Goal: Information Seeking & Learning: Learn about a topic

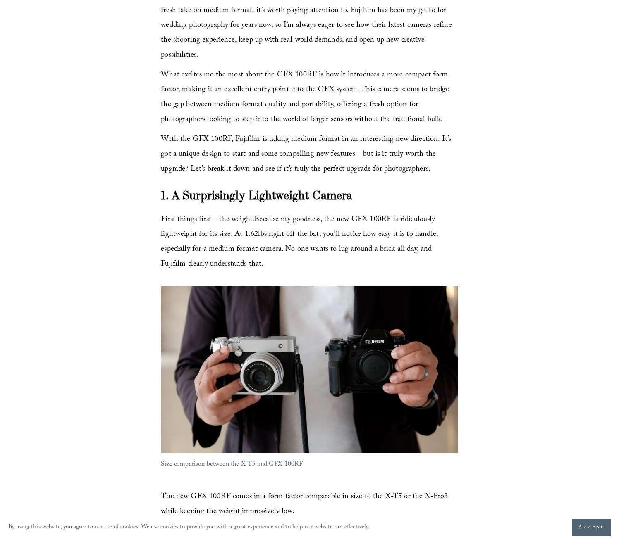
scroll to position [537, 0]
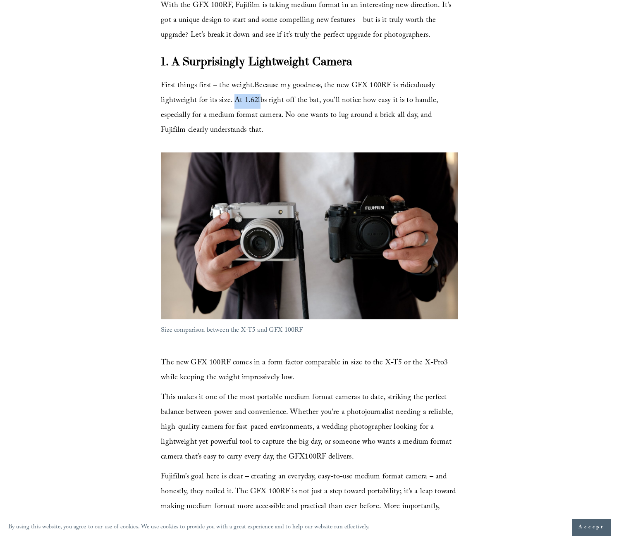
drag, startPoint x: 255, startPoint y: 81, endPoint x: 230, endPoint y: 86, distance: 24.9
click at [230, 86] on span "First things first – the weight . Because my goodness, the new GFX 100RF is rid…" at bounding box center [300, 108] width 279 height 57
click at [372, 82] on span "First things first – the weight . Because my goodness, the new GFX 100RF is rid…" at bounding box center [300, 108] width 279 height 57
drag, startPoint x: 243, startPoint y: 115, endPoint x: 173, endPoint y: 103, distance: 71.0
click at [173, 103] on p "First things first – the weight . Because my goodness, the new GFX 100RF is rid…" at bounding box center [309, 109] width 297 height 60
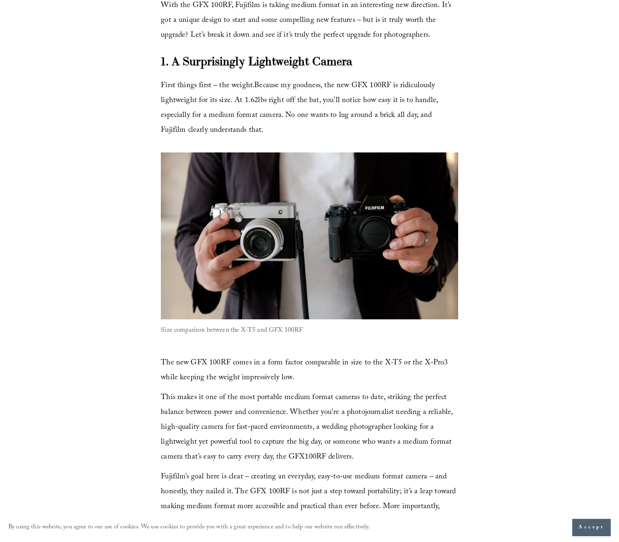
click at [321, 115] on p "First things first – the weight . Because my goodness, the new GFX 100RF is rid…" at bounding box center [309, 109] width 297 height 60
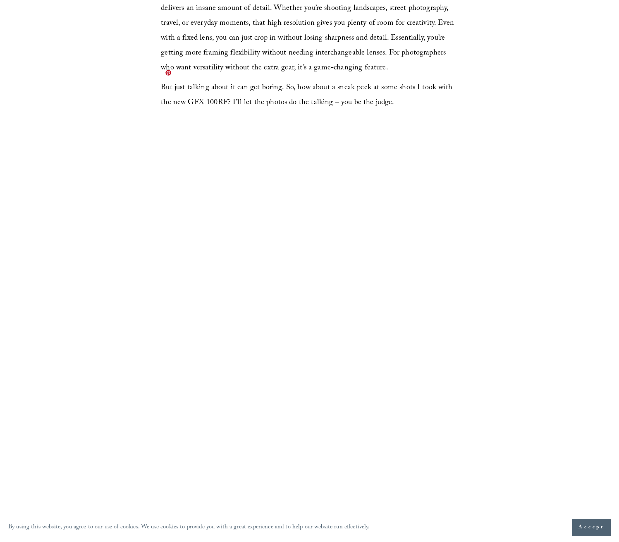
scroll to position [2356, 0]
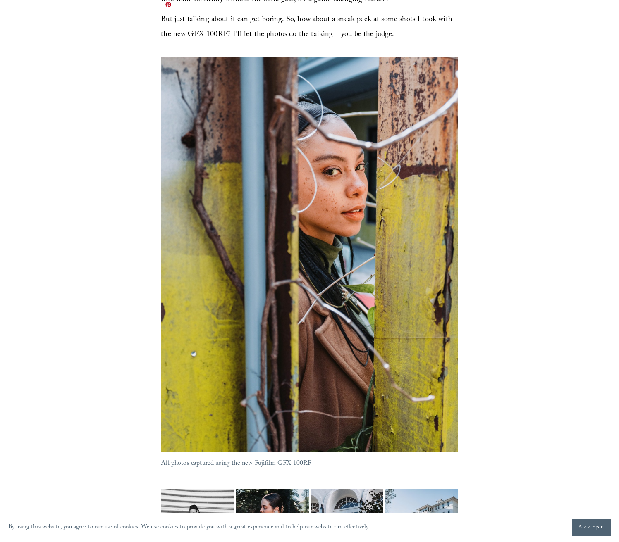
click at [342, 108] on div at bounding box center [309, 255] width 297 height 396
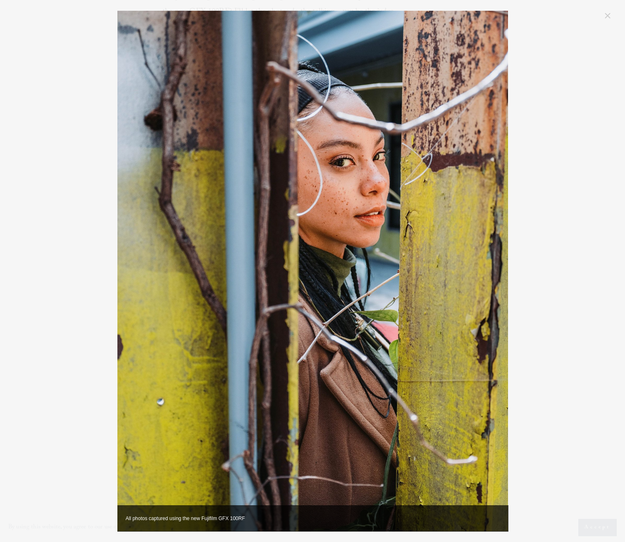
click at [344, 155] on img "Image" at bounding box center [312, 271] width 391 height 521
click at [329, 184] on img "Image" at bounding box center [312, 271] width 391 height 521
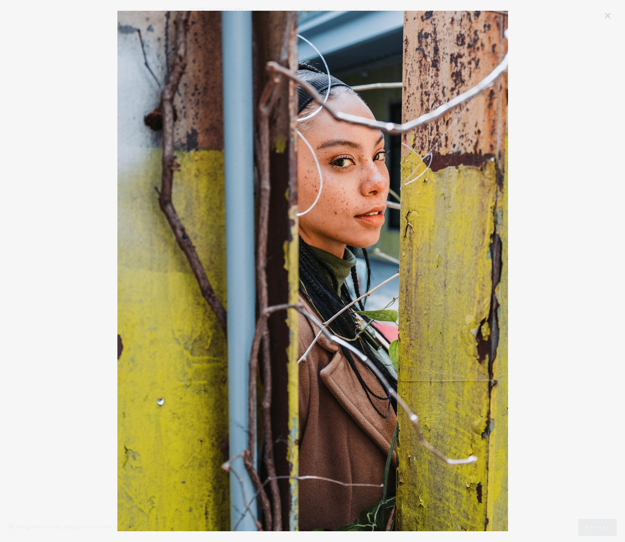
click at [611, 13] on link "Close" at bounding box center [608, 16] width 10 height 10
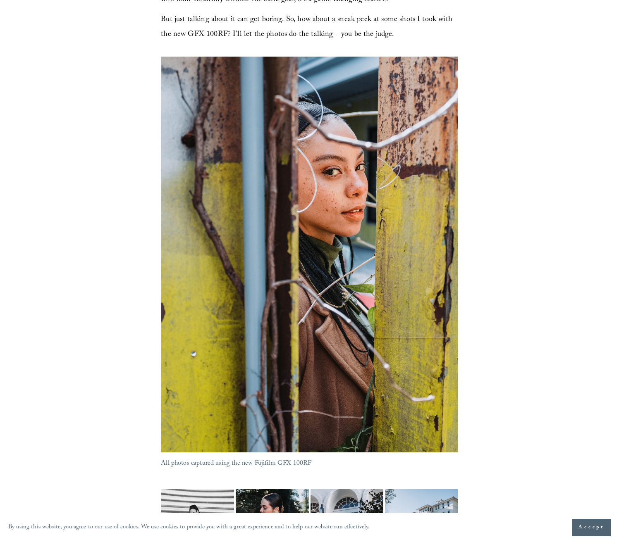
scroll to position [2354, 0]
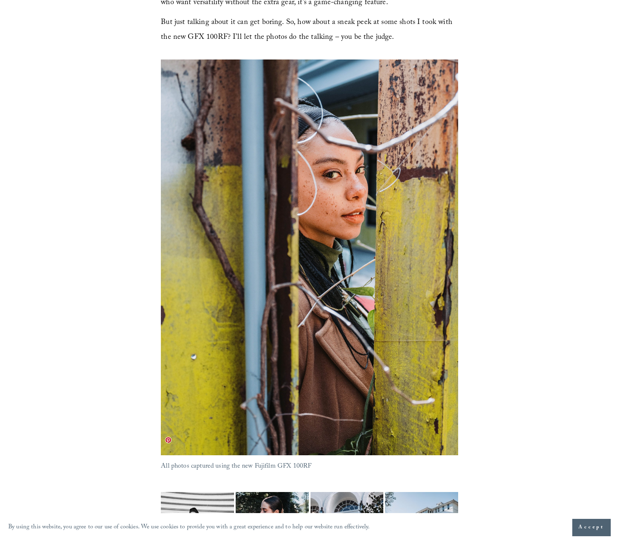
click at [203, 484] on img at bounding box center [197, 517] width 73 height 98
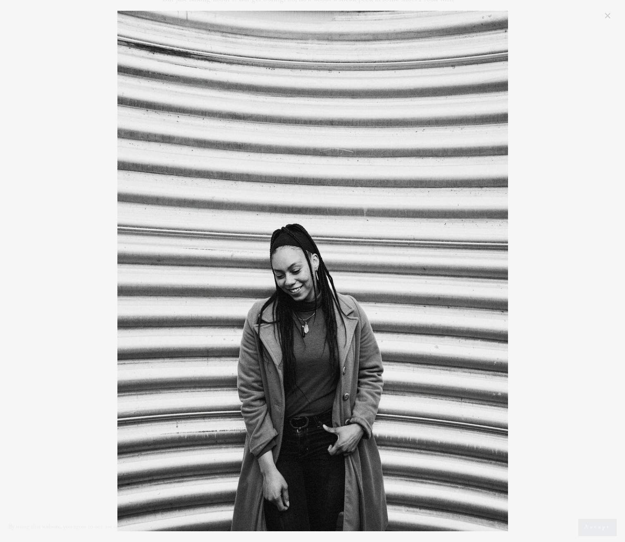
click at [613, 19] on link "Close" at bounding box center [608, 16] width 10 height 10
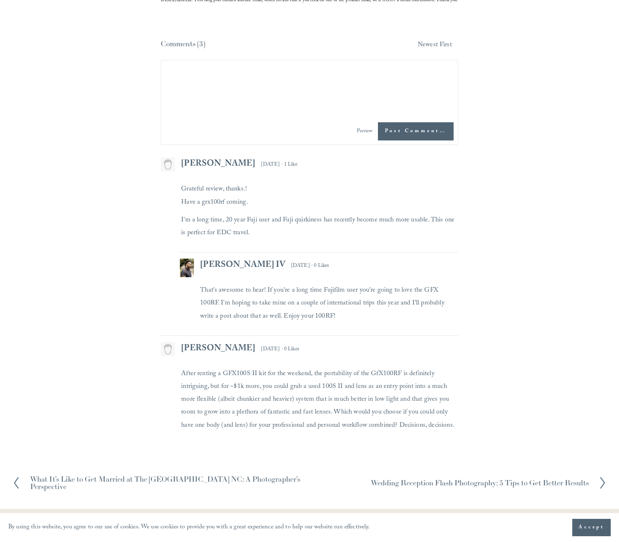
scroll to position [3662, 0]
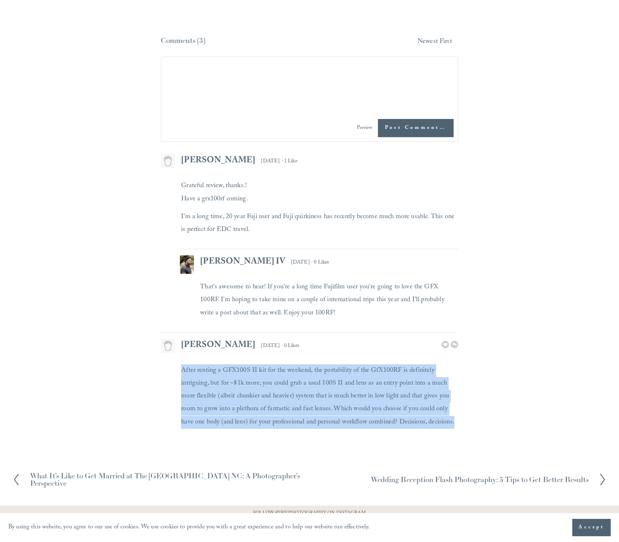
drag, startPoint x: 473, startPoint y: 351, endPoint x: 181, endPoint y: 292, distance: 297.0
click at [228, 365] on p "After renting a GFX100S II kit for the weekend, the portability of the GfX100RF…" at bounding box center [319, 397] width 277 height 64
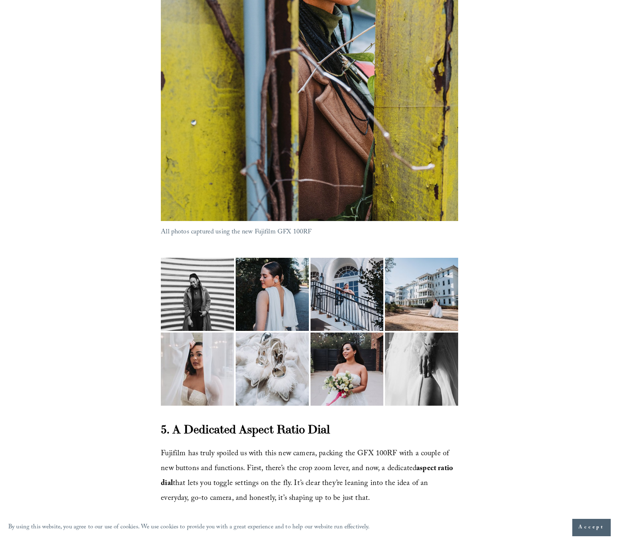
scroll to position [2588, 0]
click at [431, 258] on img at bounding box center [422, 294] width 98 height 73
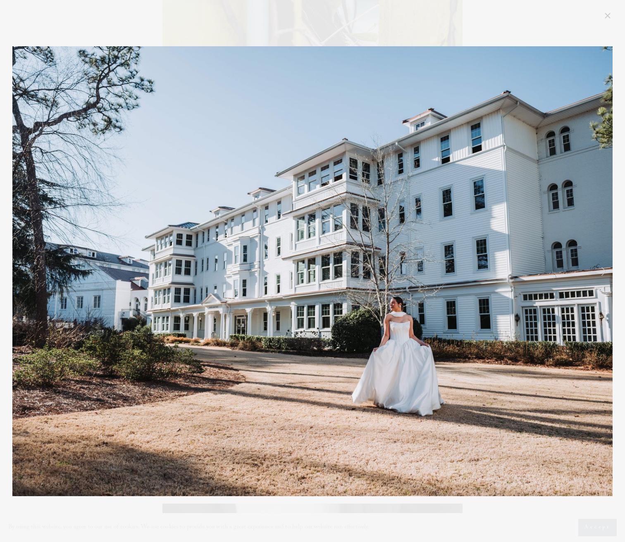
click at [606, 19] on link "Close" at bounding box center [608, 16] width 10 height 10
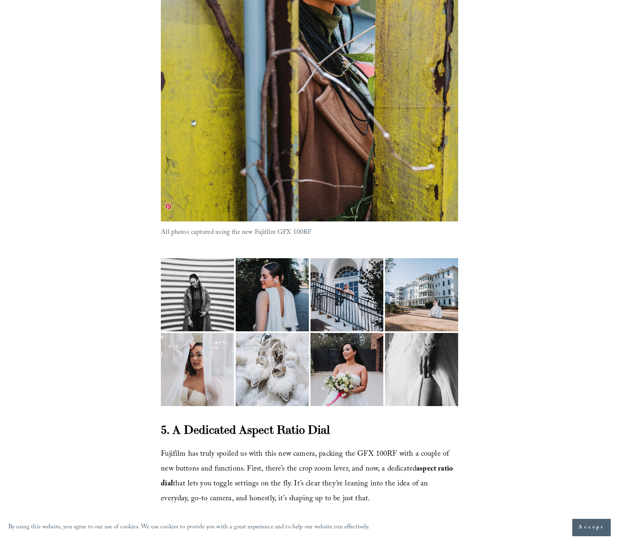
click at [196, 251] on img at bounding box center [197, 283] width 73 height 98
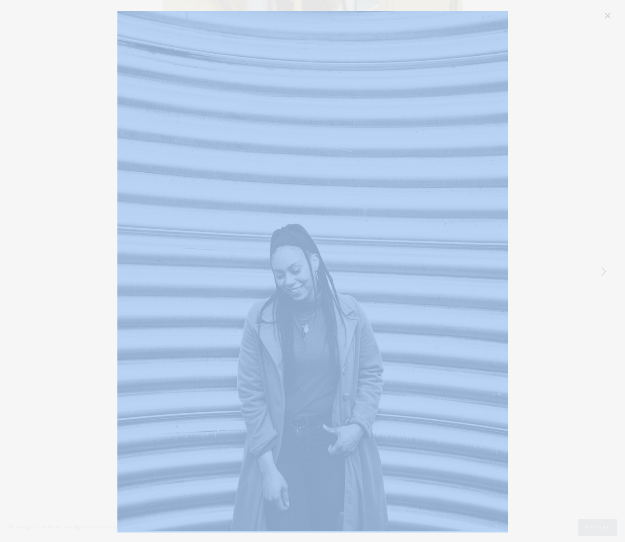
drag, startPoint x: 606, startPoint y: 7, endPoint x: 609, endPoint y: 19, distance: 11.9
click at [606, 12] on div "fujifilm-gfx100rf-review-photos-3.jpg" at bounding box center [312, 271] width 625 height 542
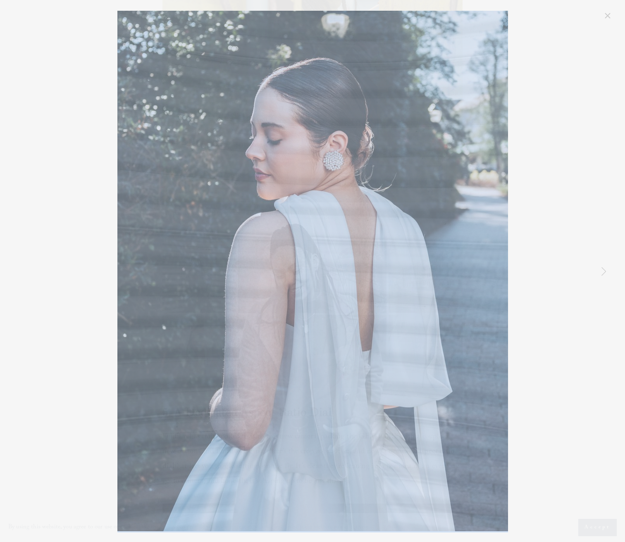
click at [609, 20] on link "Close" at bounding box center [608, 16] width 10 height 10
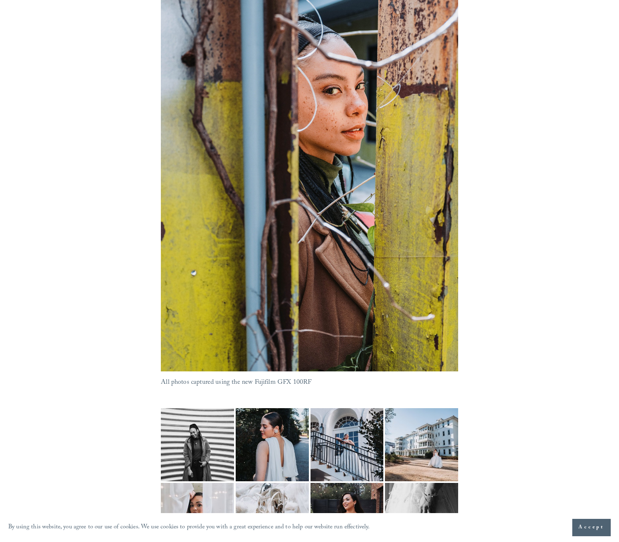
scroll to position [2339, 0]
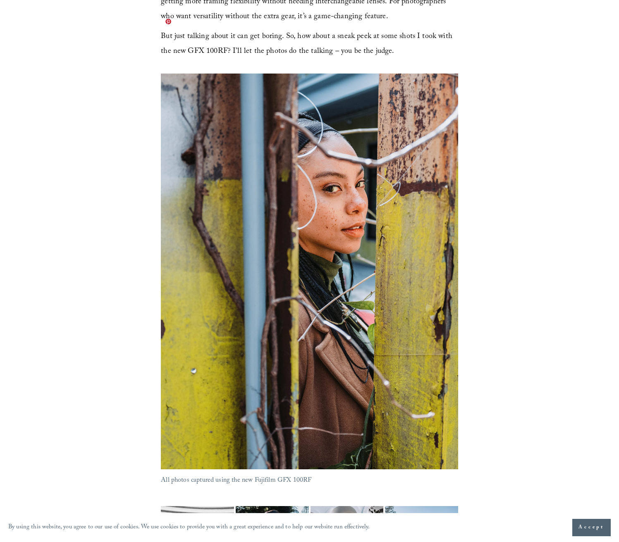
click at [351, 121] on div at bounding box center [309, 272] width 297 height 396
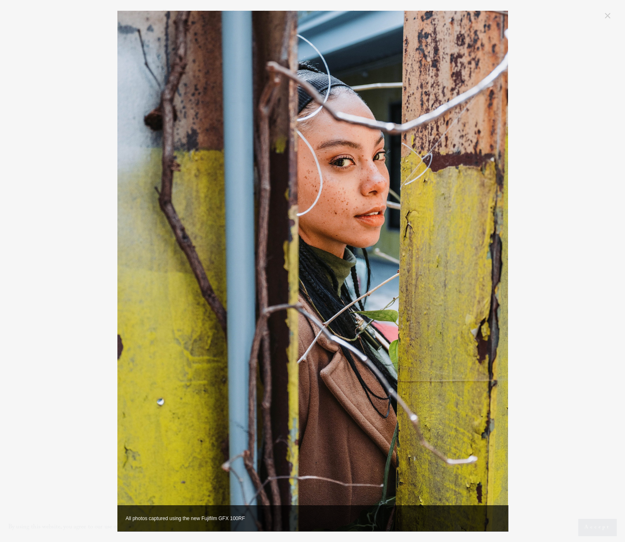
click at [349, 166] on img "Image" at bounding box center [312, 271] width 391 height 521
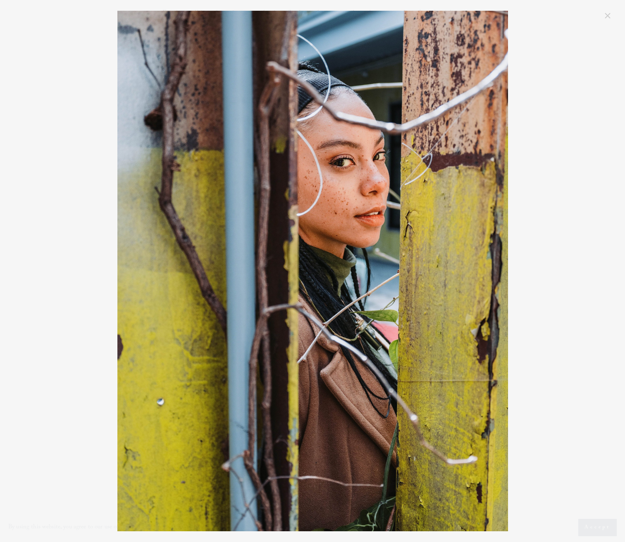
click at [607, 17] on link "Close" at bounding box center [608, 16] width 10 height 10
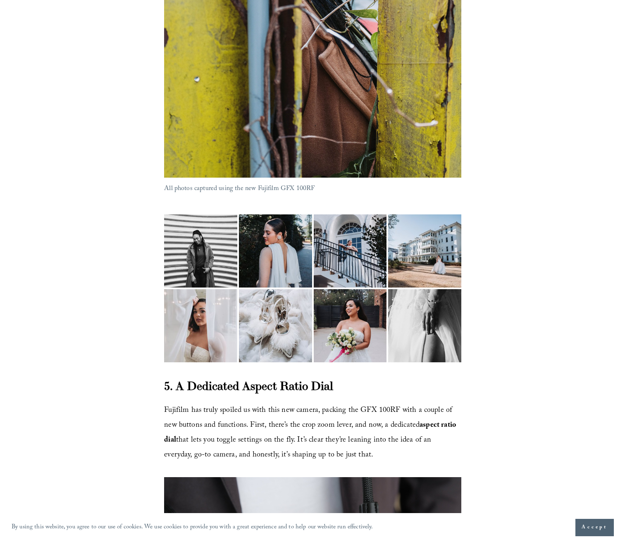
scroll to position [2712, 0]
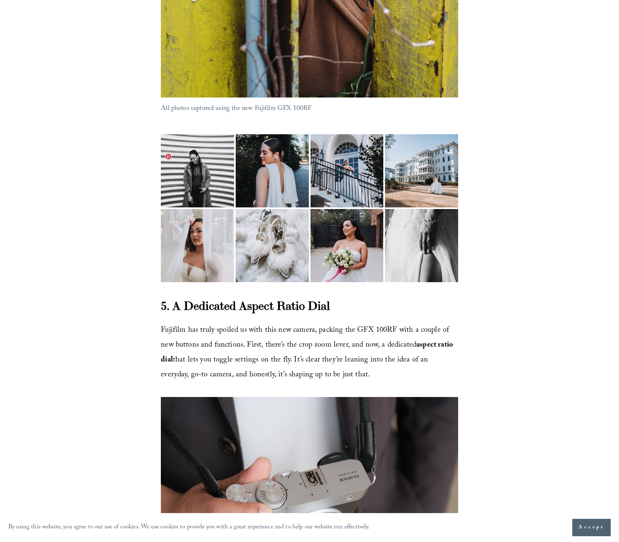
click at [191, 209] on img at bounding box center [198, 245] width 98 height 73
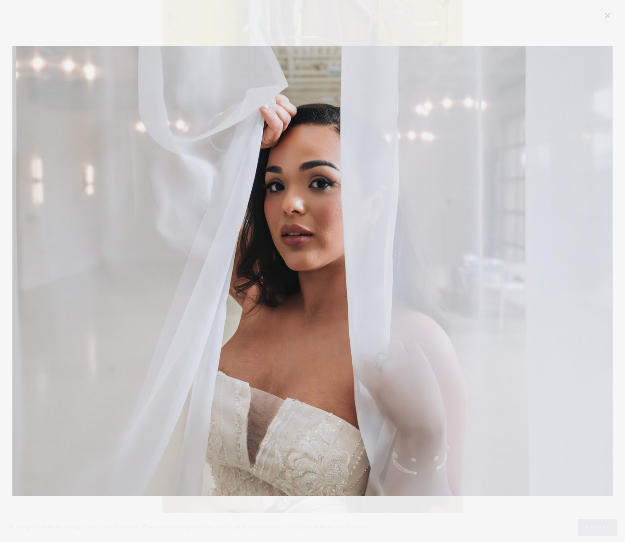
drag, startPoint x: 608, startPoint y: 13, endPoint x: 602, endPoint y: 16, distance: 7.0
click at [603, 16] on link "Close" at bounding box center [608, 16] width 10 height 10
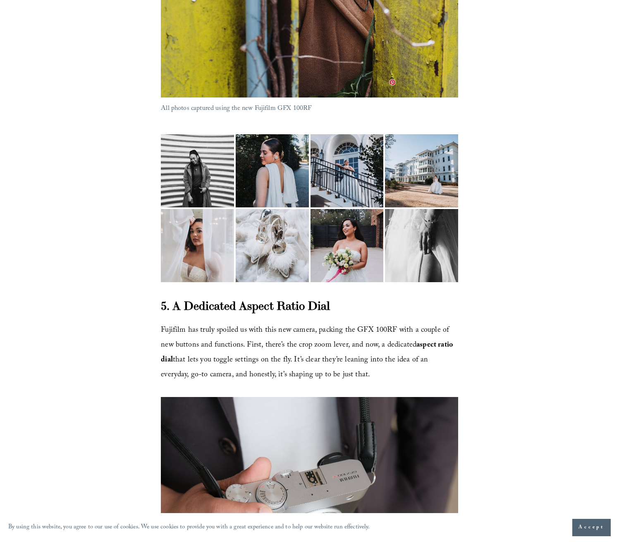
click at [427, 134] on img at bounding box center [422, 170] width 98 height 73
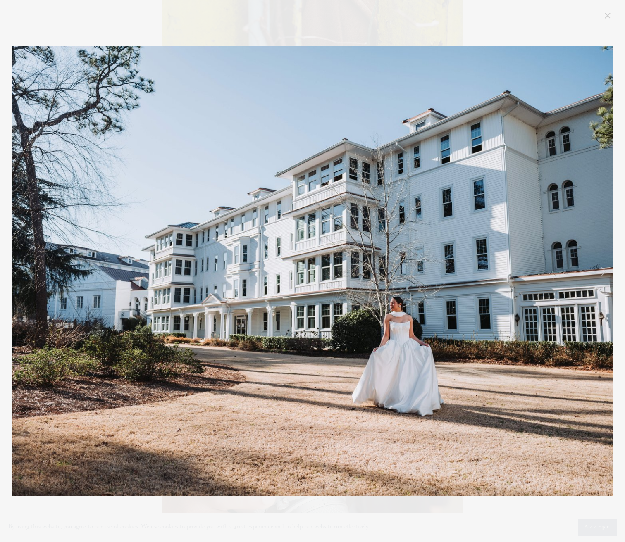
click at [595, 30] on div "fujifilm-gfx100rf-review-for-wedding-photographers-2.jpg" at bounding box center [312, 271] width 600 height 521
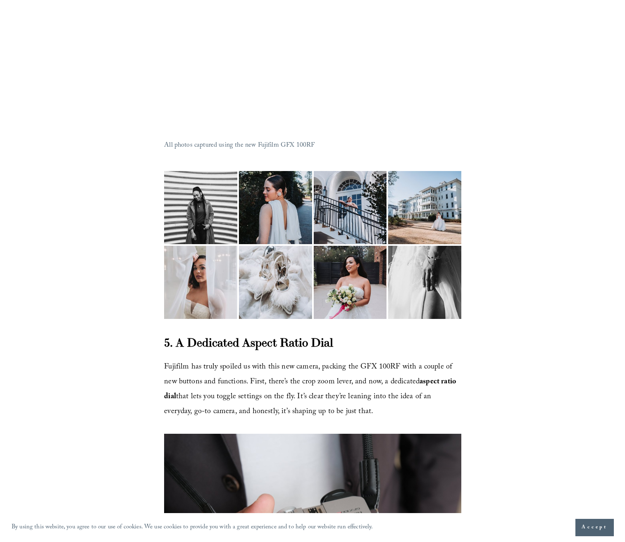
scroll to position [2646, 0]
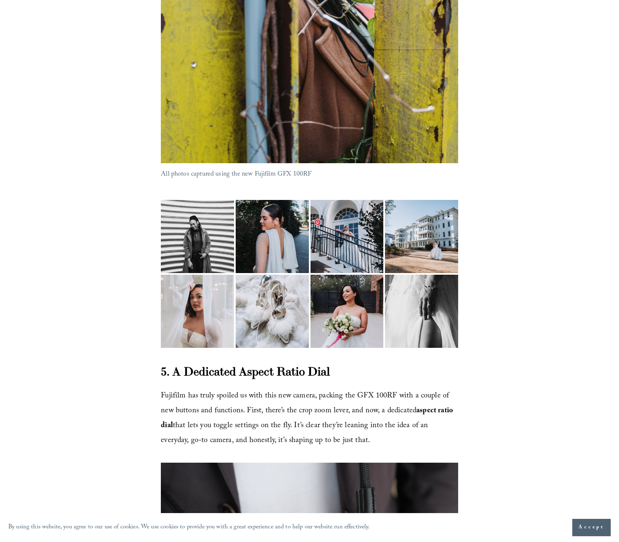
click at [349, 274] on img at bounding box center [346, 323] width 73 height 98
